Goal: Information Seeking & Learning: Learn about a topic

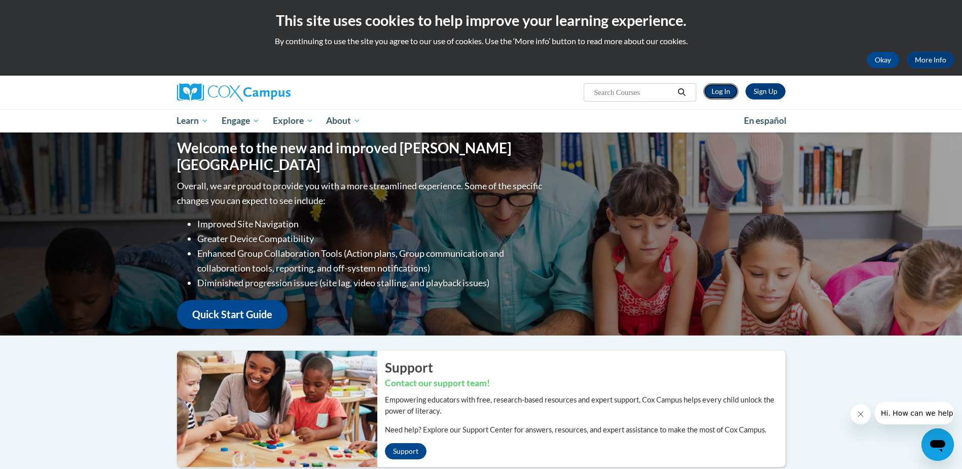
click at [722, 88] on link "Log In" at bounding box center [721, 91] width 35 height 16
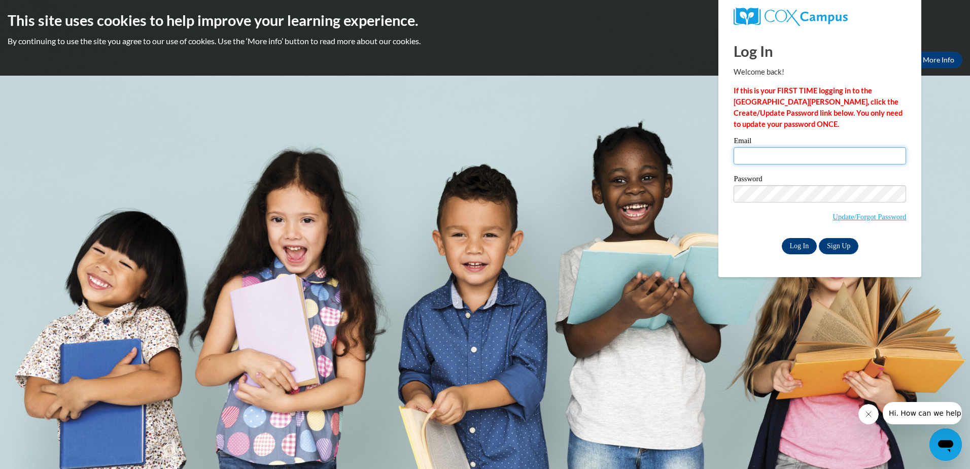
type input "sheleaha724@yahoo.com"
click at [801, 244] on input "Log In" at bounding box center [800, 246] width 36 height 16
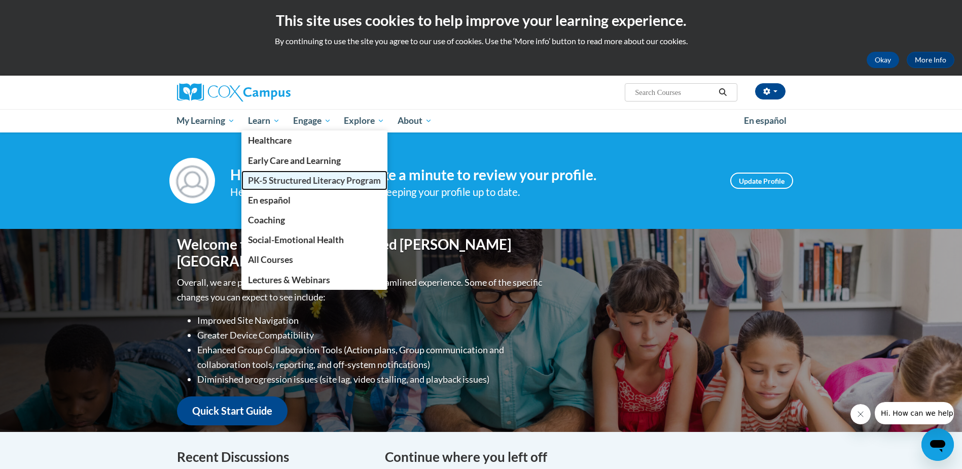
click at [289, 184] on span "PK-5 Structured Literacy Program" at bounding box center [314, 180] width 133 height 11
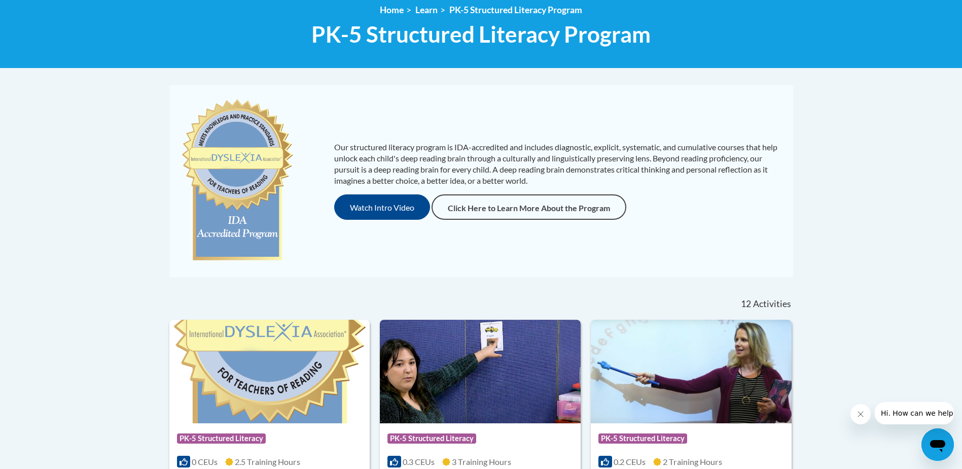
scroll to position [152, 0]
